Goal: Information Seeking & Learning: Learn about a topic

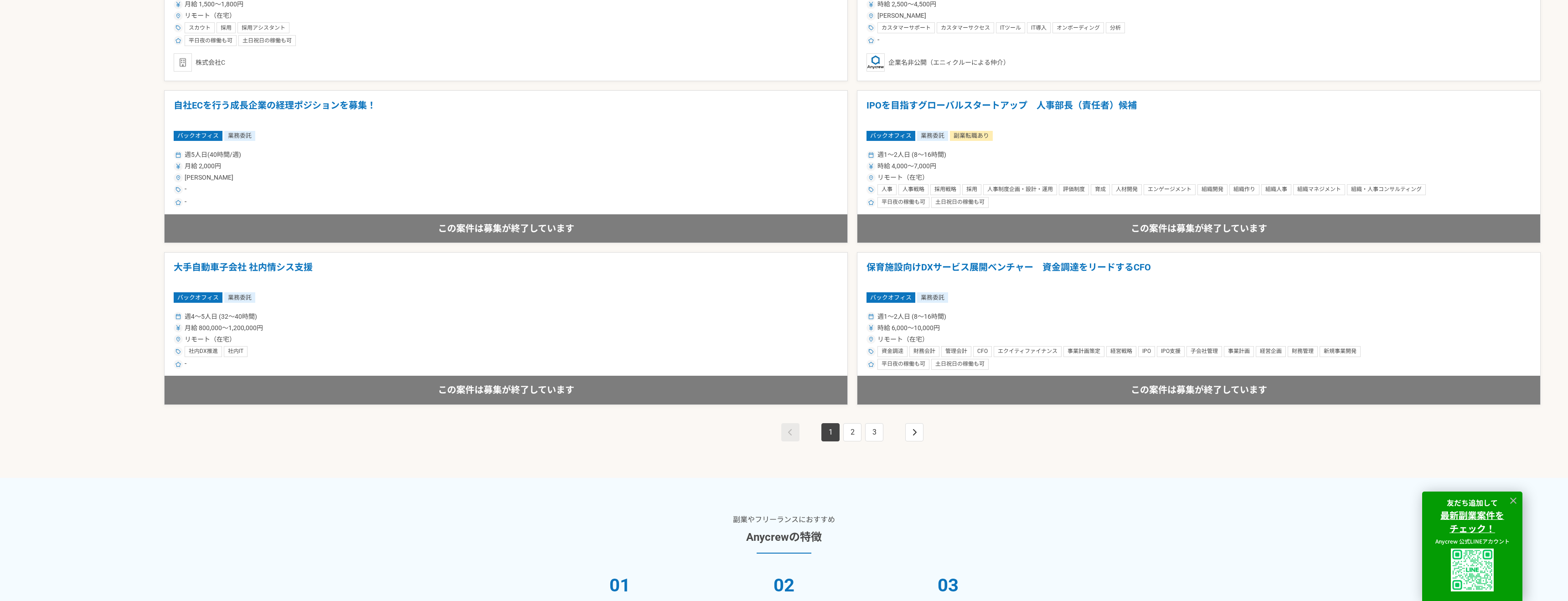
scroll to position [1619, 0]
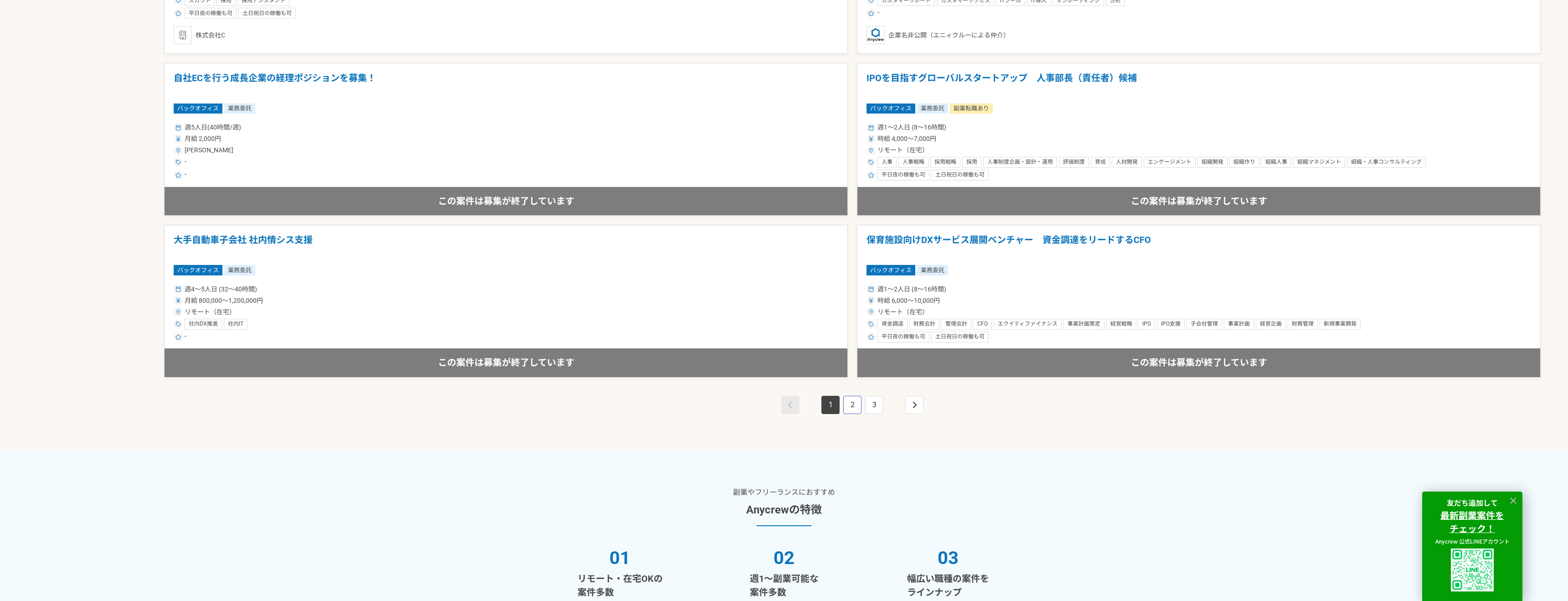
click at [860, 404] on link "2" at bounding box center [852, 405] width 18 height 18
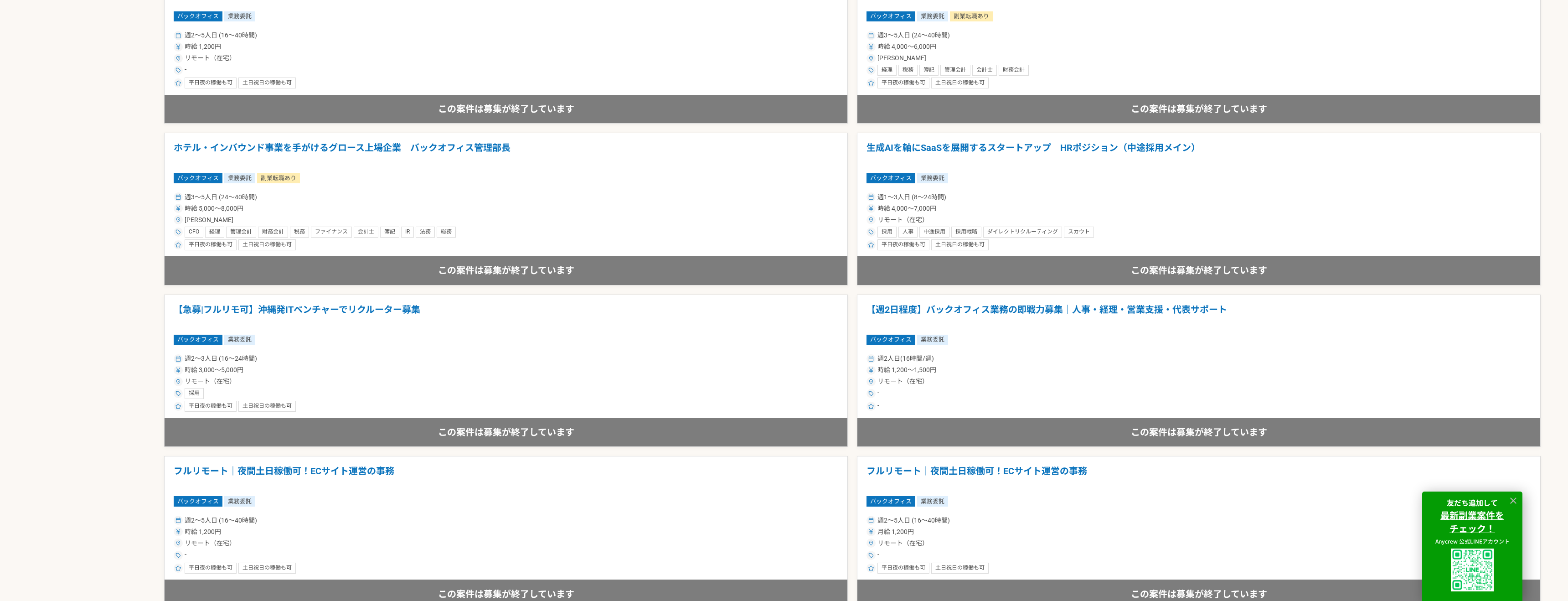
scroll to position [935, 0]
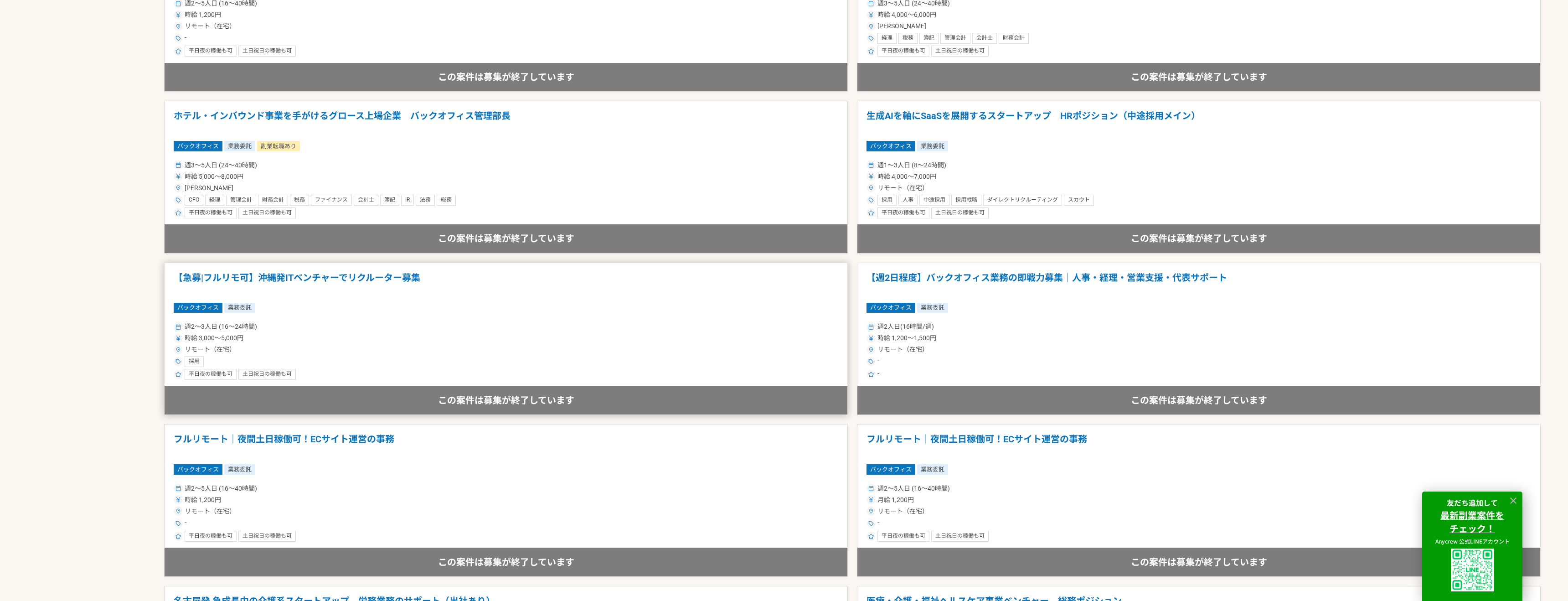
click at [371, 281] on h1 "【急募|フルリモ可】沖縄発ITベンチャーでリクルーター募集" at bounding box center [506, 284] width 665 height 23
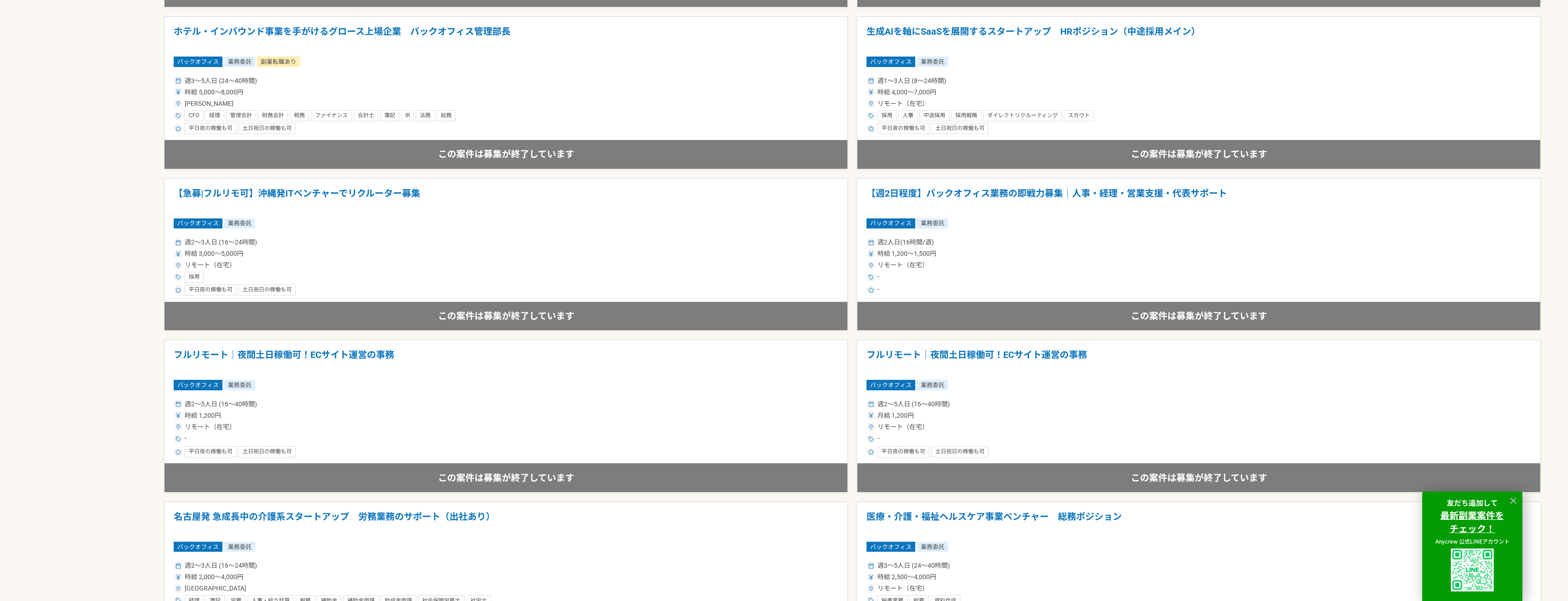
scroll to position [1012, 0]
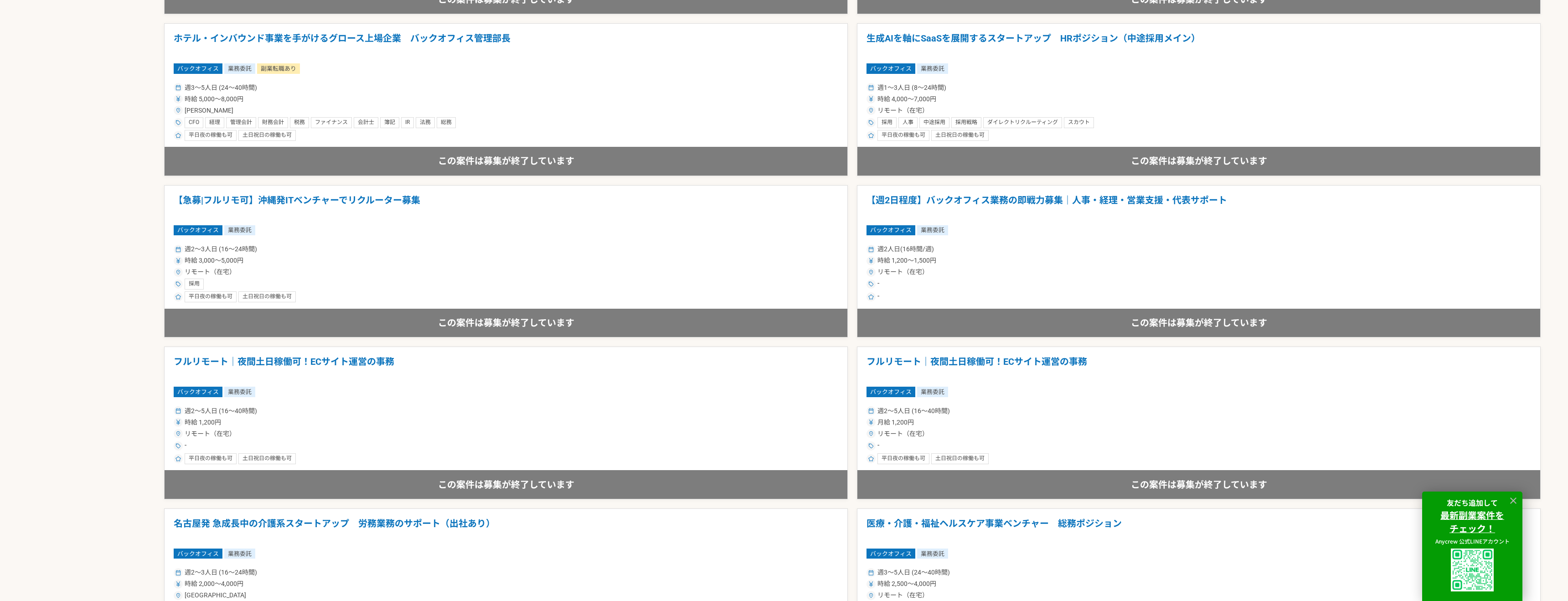
click at [586, 357] on h1 "フルリモート｜夜間土日稼働可！ECサイト運営の事務" at bounding box center [506, 368] width 665 height 23
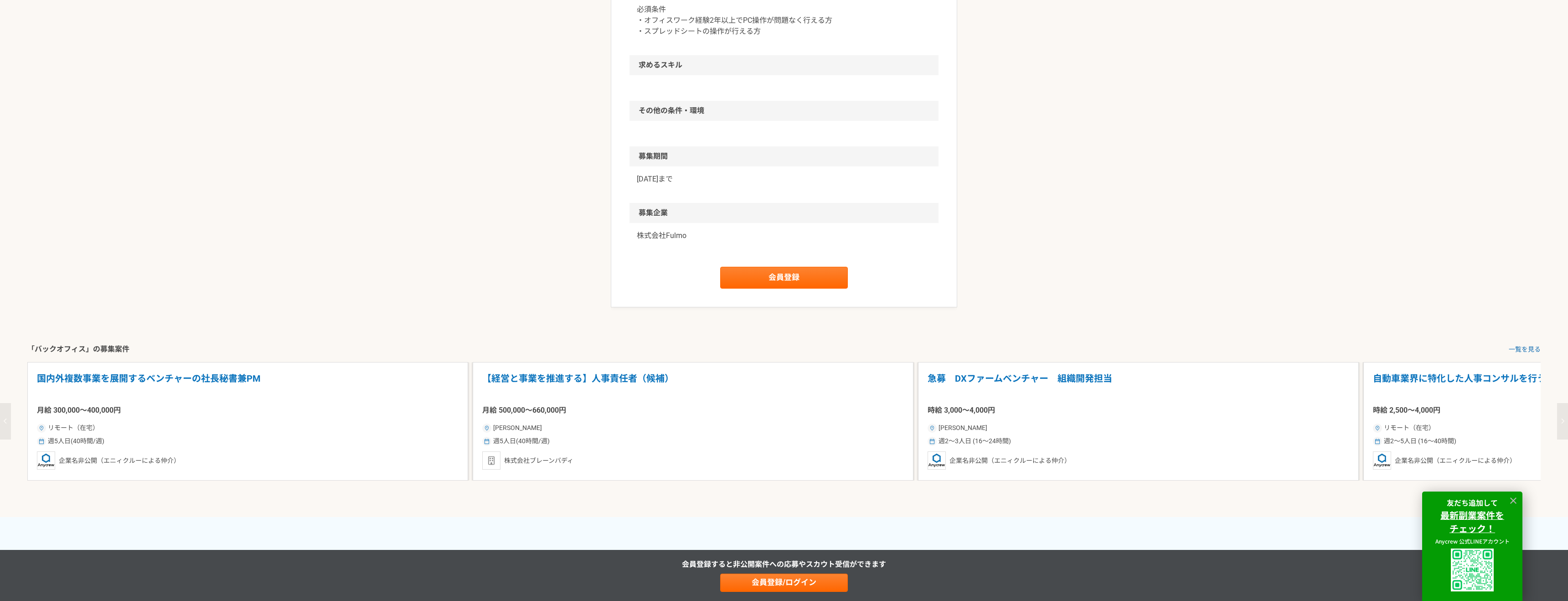
scroll to position [542, 0]
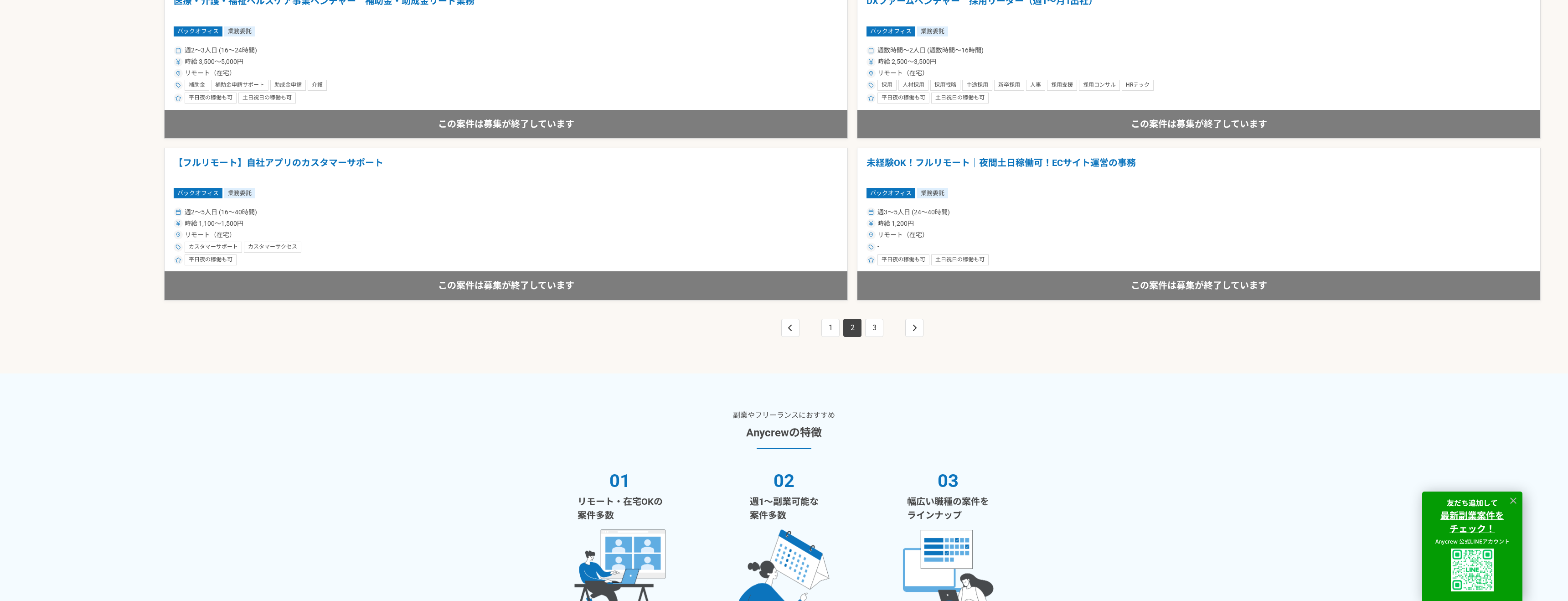
scroll to position [1651, 0]
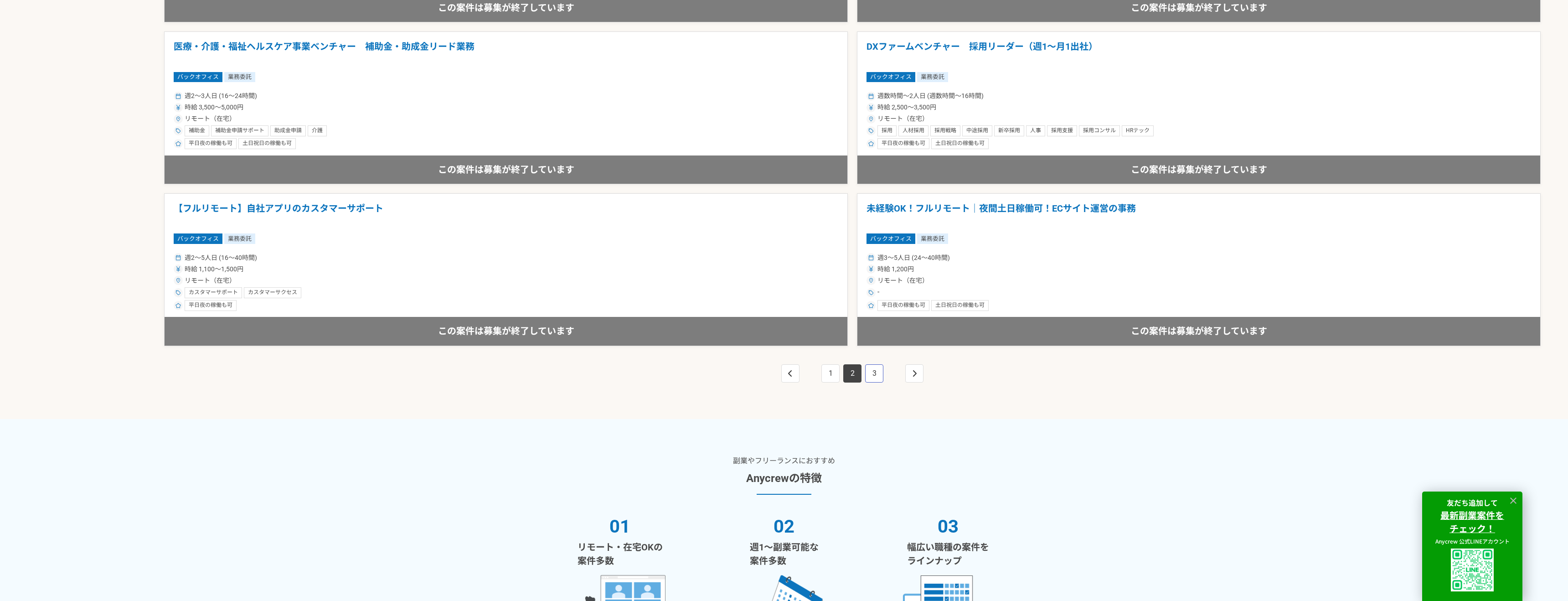
click at [876, 375] on link "3" at bounding box center [874, 373] width 18 height 18
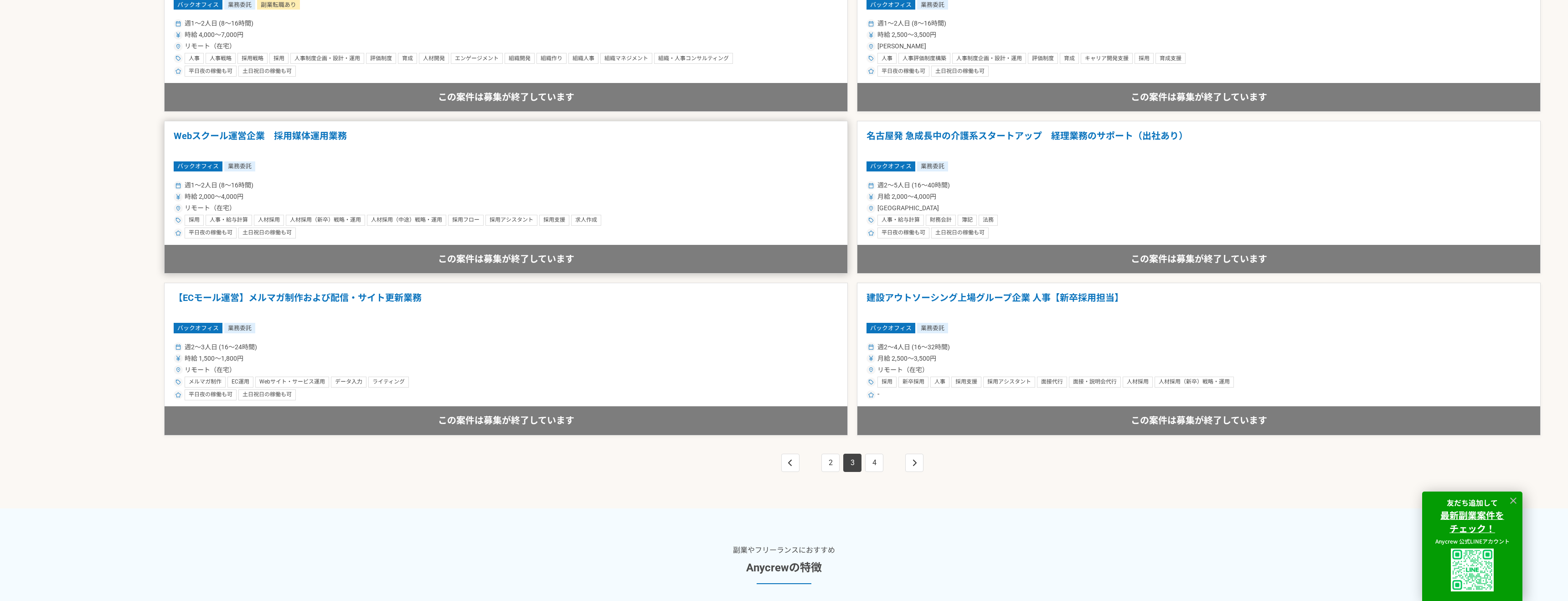
scroll to position [1580, 0]
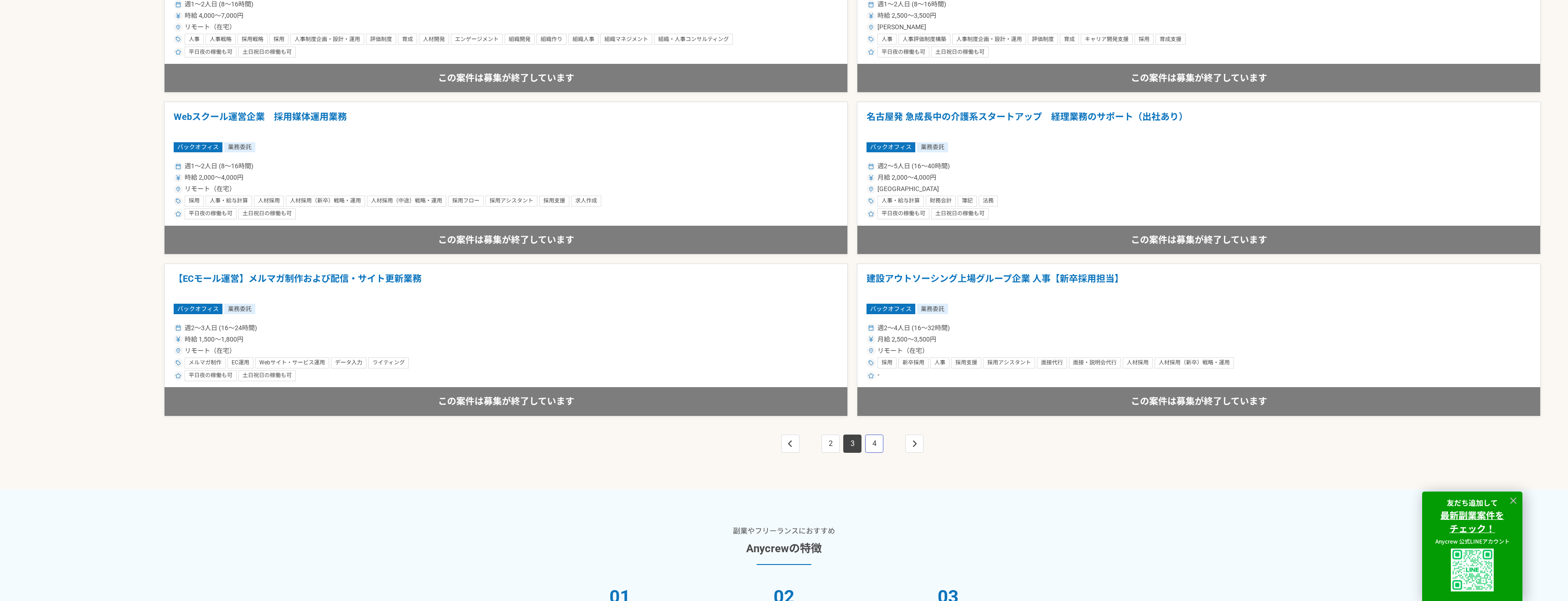
click at [872, 442] on link "4" at bounding box center [874, 444] width 18 height 18
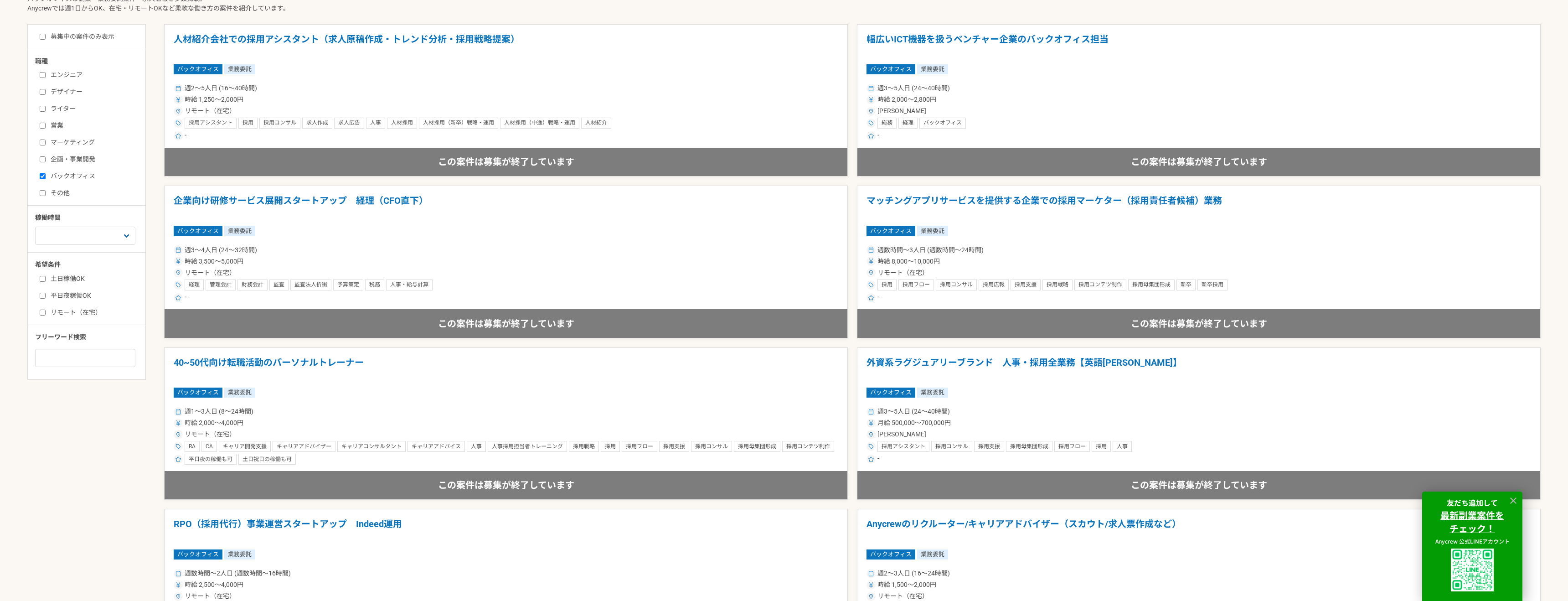
scroll to position [370, 0]
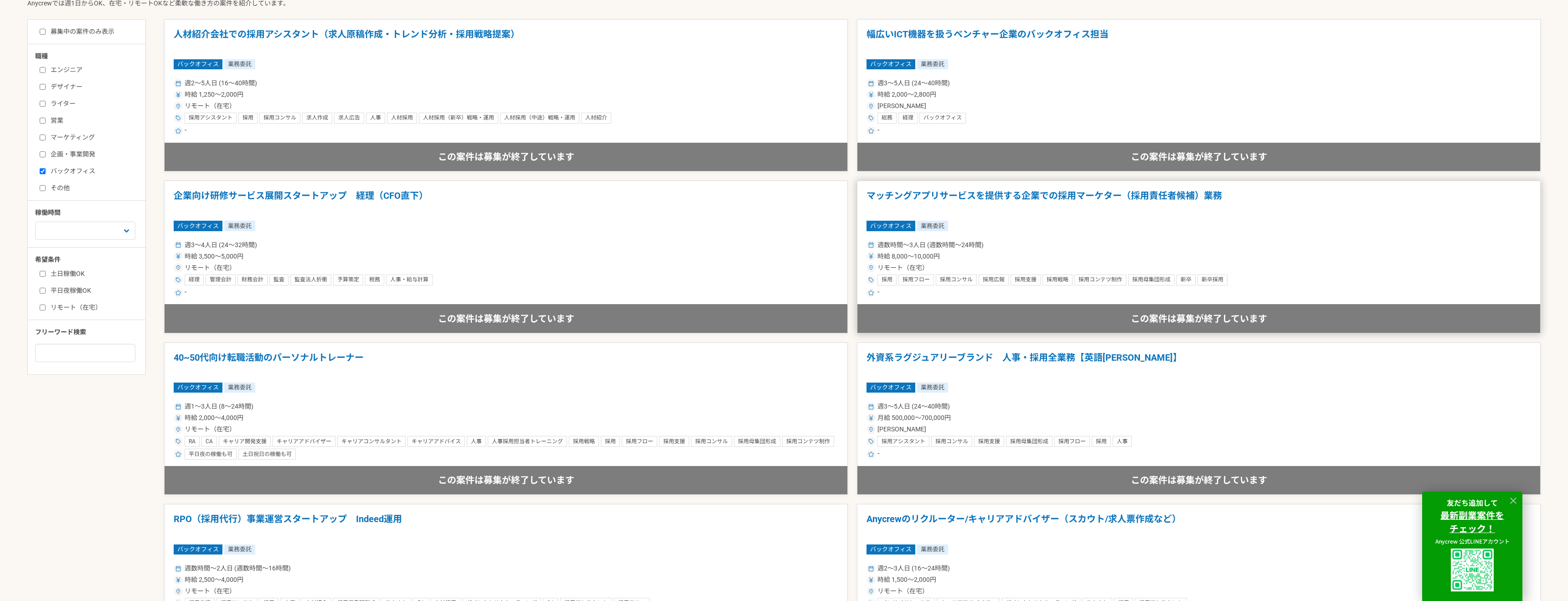
click at [1026, 194] on h1 "マッチングアプリサービスを提供する企業での採用マーケター（採用責任者候補）業務" at bounding box center [1199, 202] width 665 height 23
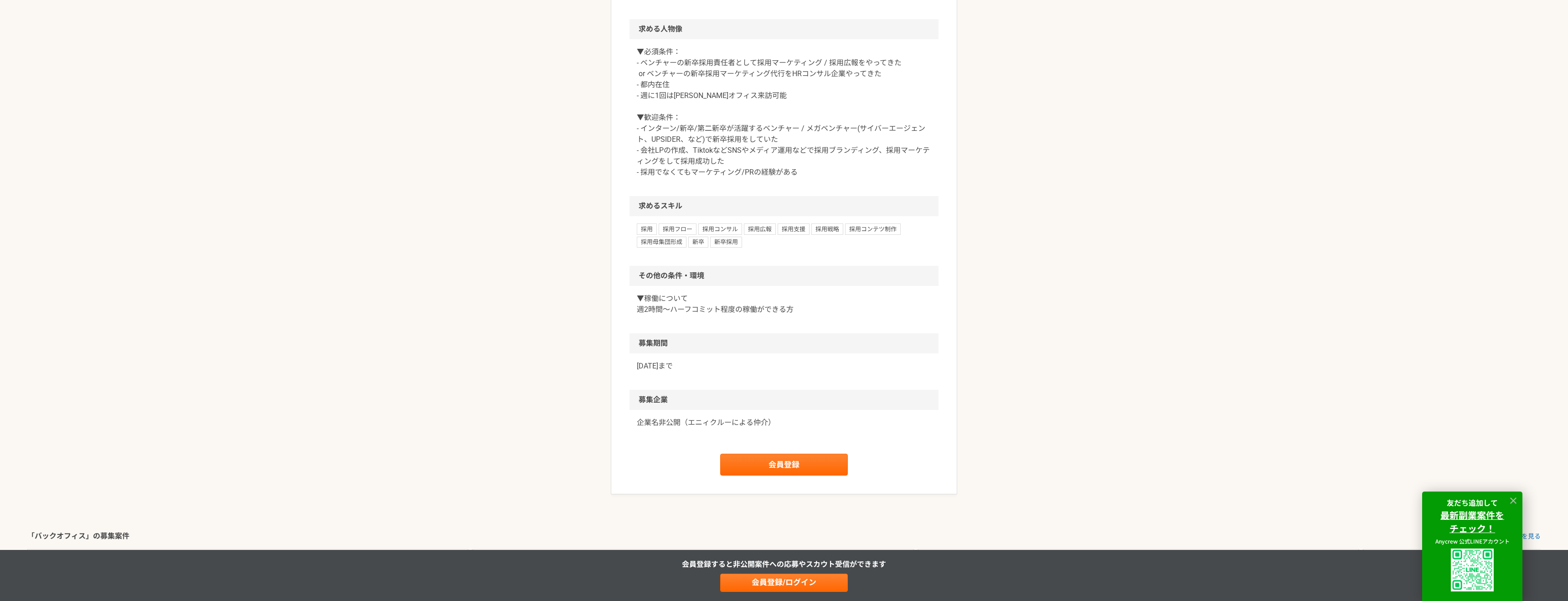
scroll to position [647, 0]
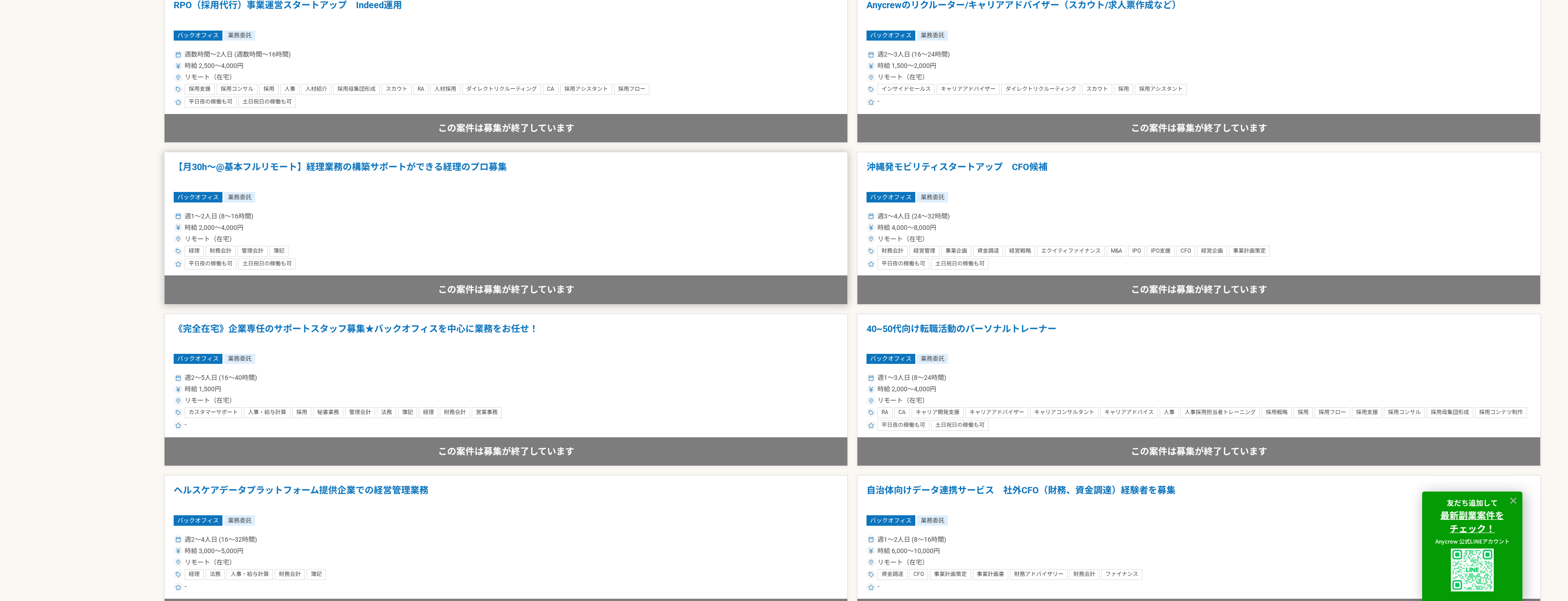
scroll to position [887, 0]
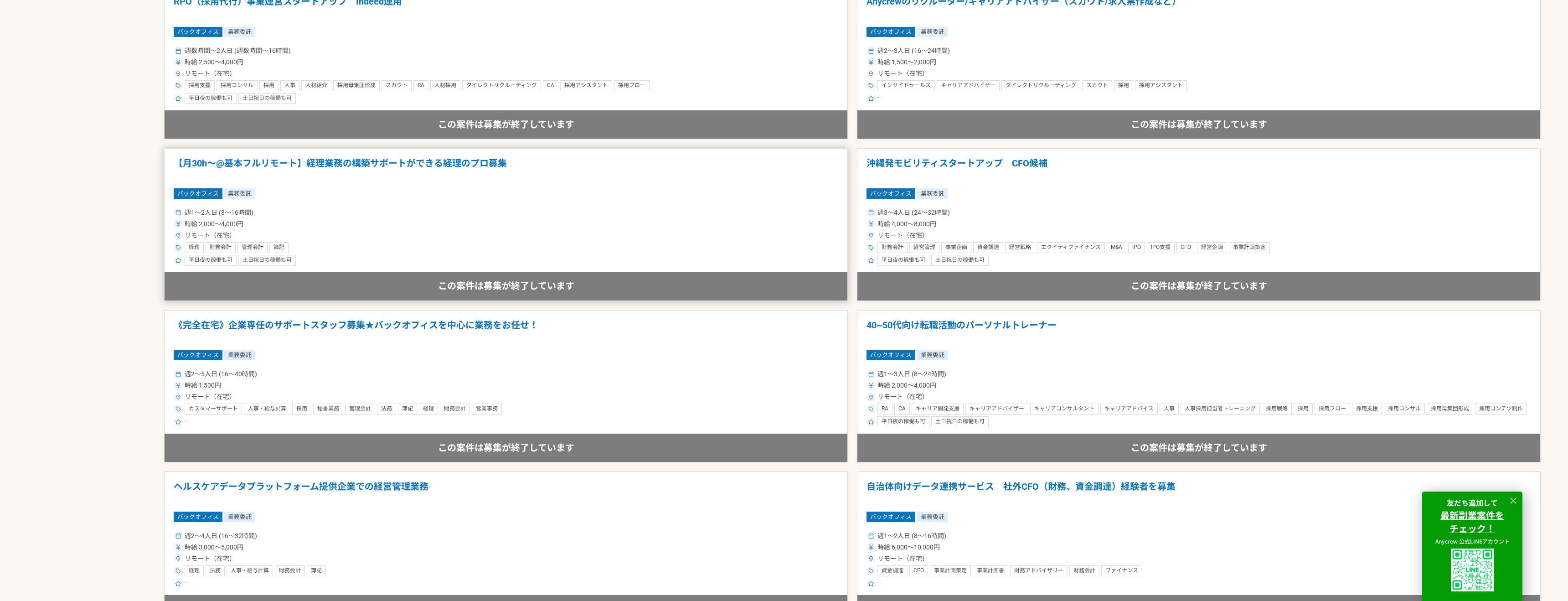
click at [675, 449] on div "この案件は募集が終了しています" at bounding box center [506, 448] width 683 height 28
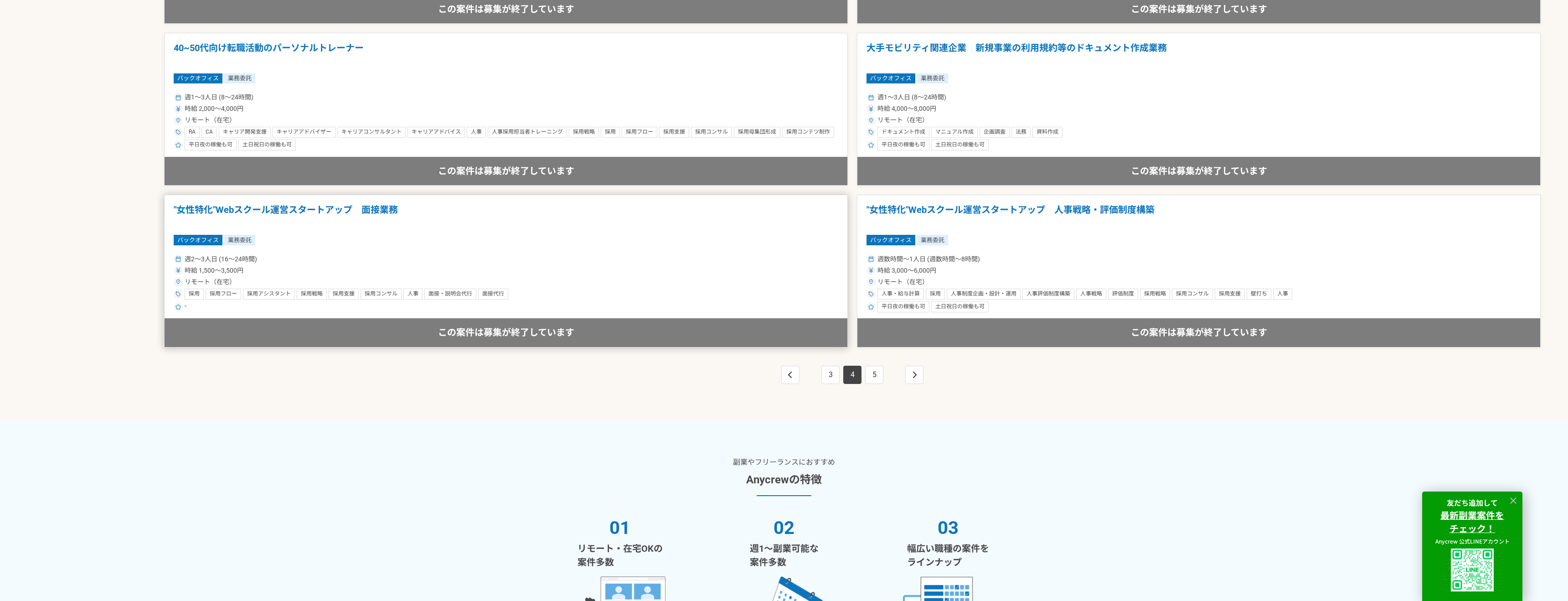
scroll to position [1636, 0]
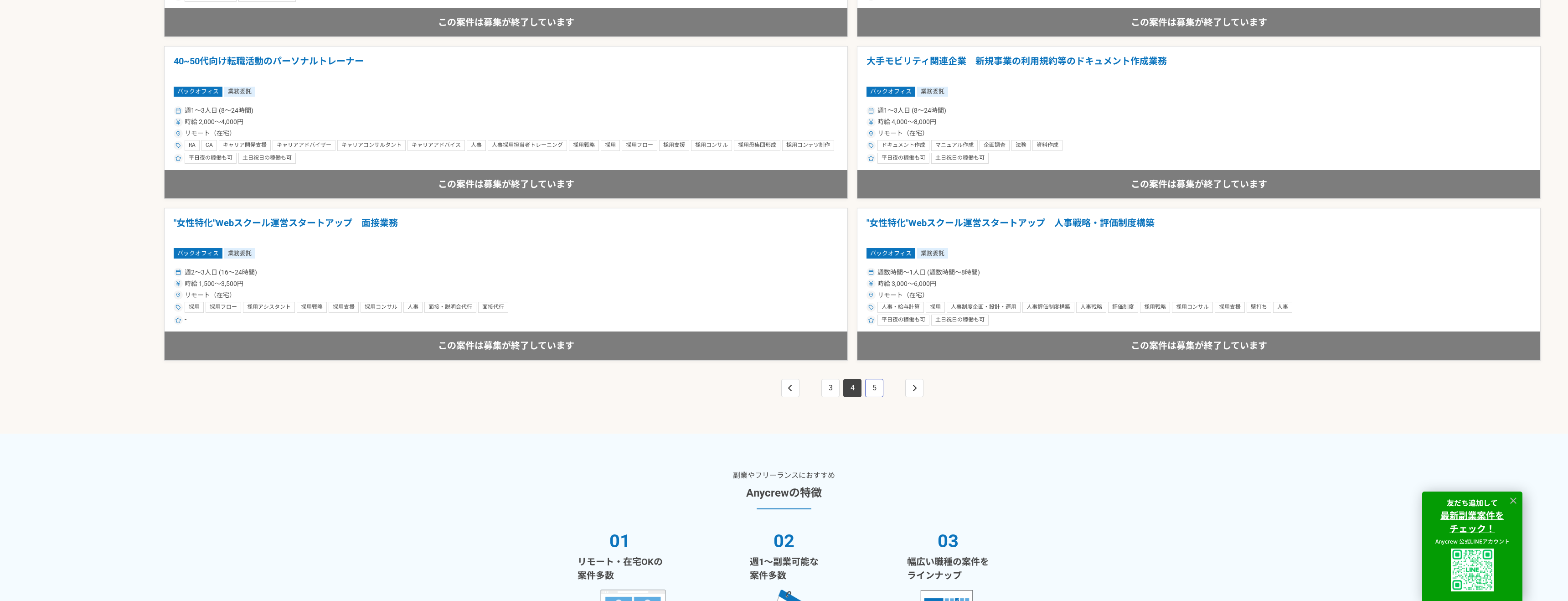
click at [874, 390] on link "5" at bounding box center [874, 388] width 18 height 18
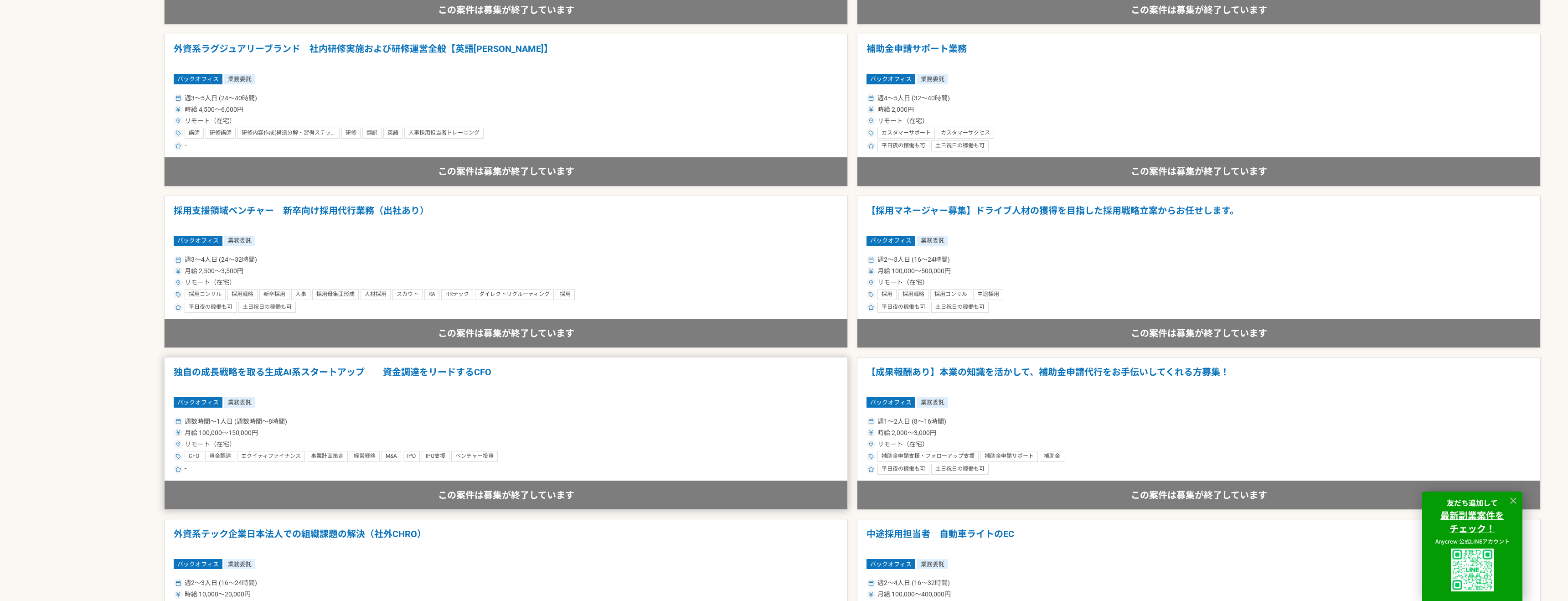
scroll to position [1003, 0]
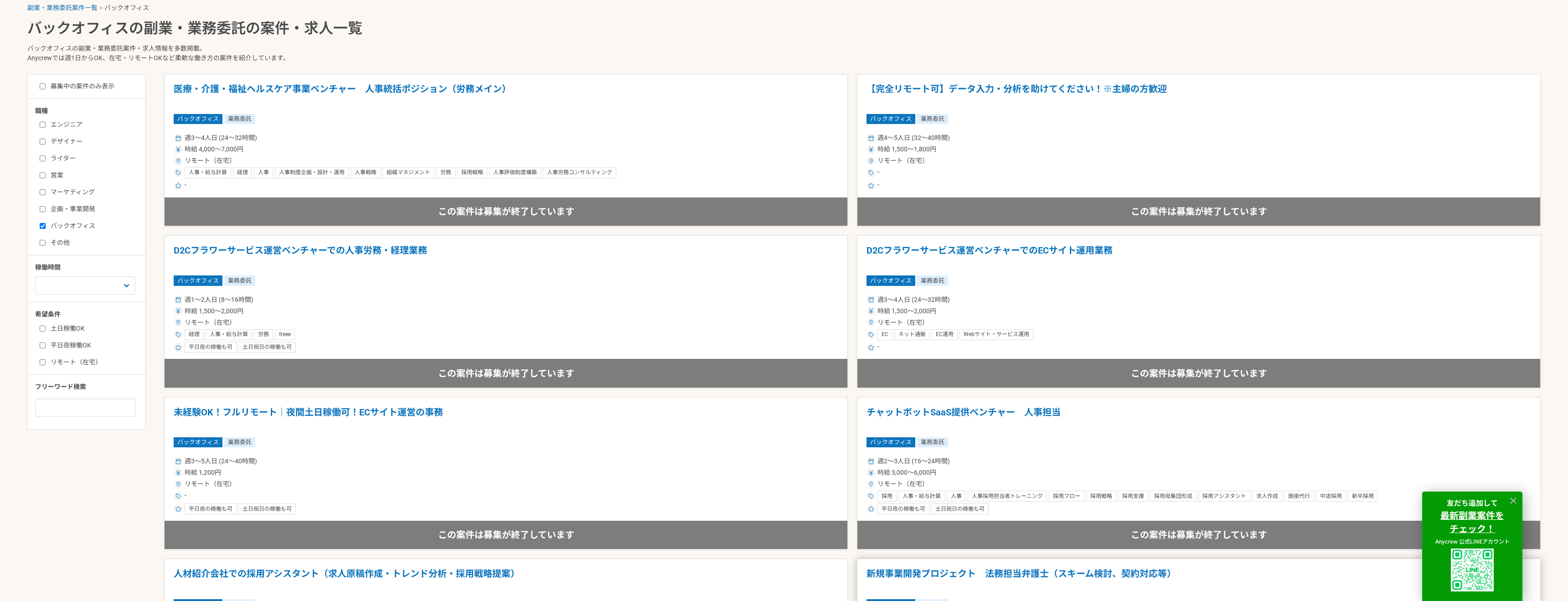
scroll to position [313, 0]
